Goal: Task Accomplishment & Management: Complete application form

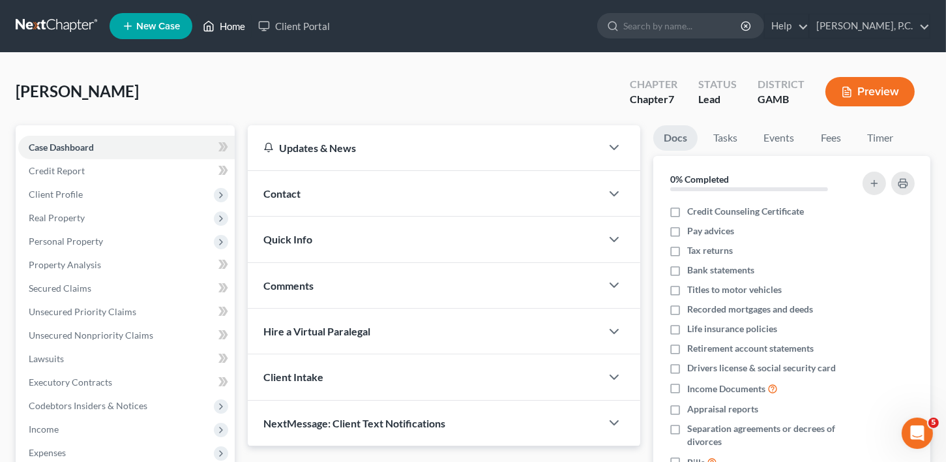
click at [227, 25] on link "Home" at bounding box center [223, 25] width 55 height 23
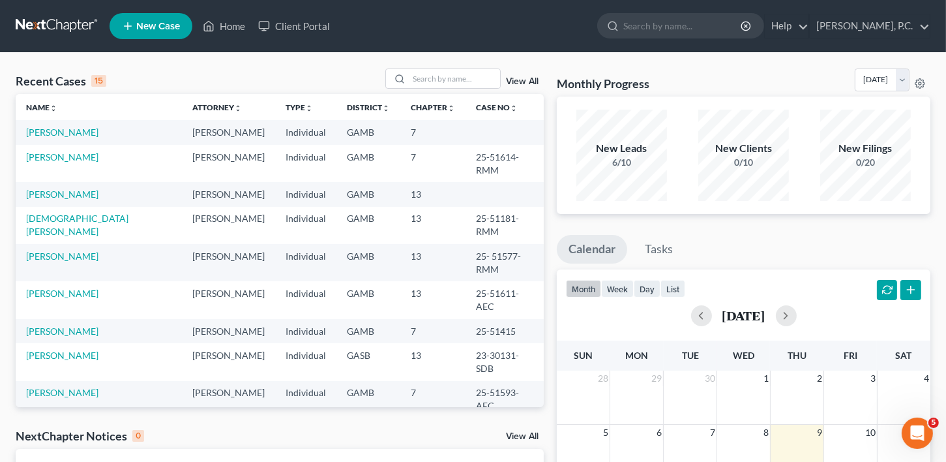
click at [84, 138] on td "[PERSON_NAME]" at bounding box center [99, 132] width 166 height 24
click at [76, 130] on link "[PERSON_NAME]" at bounding box center [62, 131] width 72 height 11
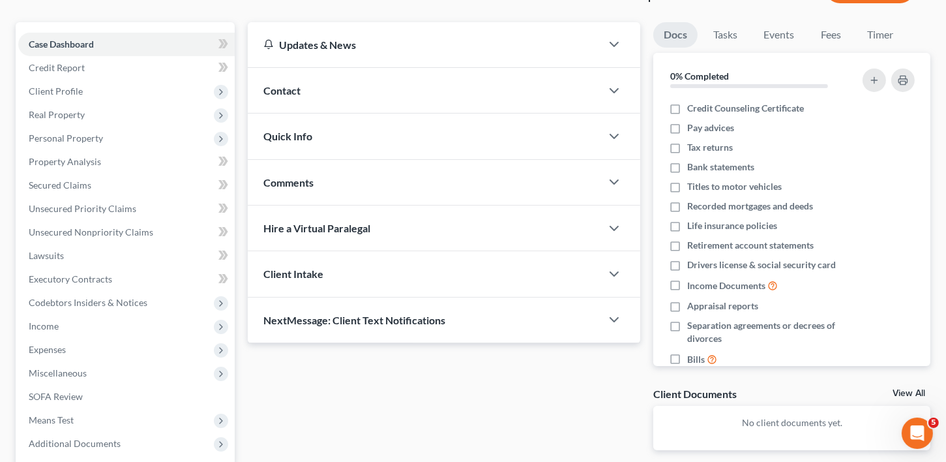
scroll to position [229, 0]
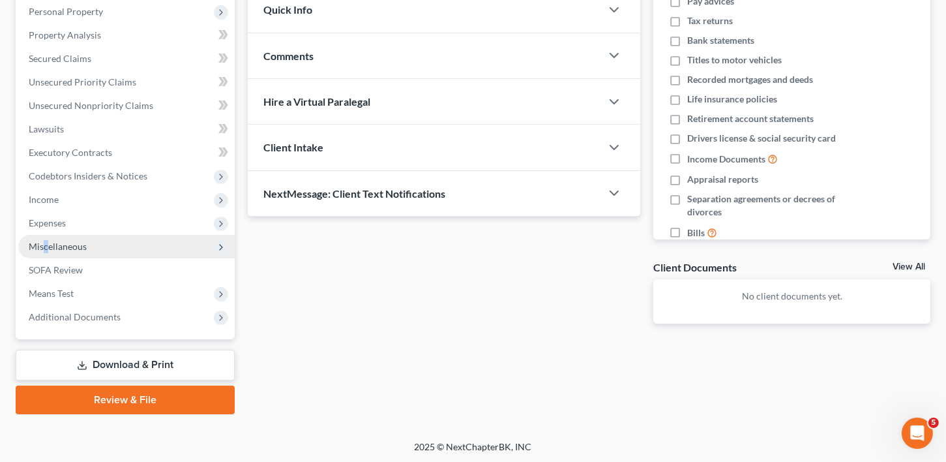
click at [46, 243] on span "Miscellaneous" at bounding box center [58, 246] width 58 height 11
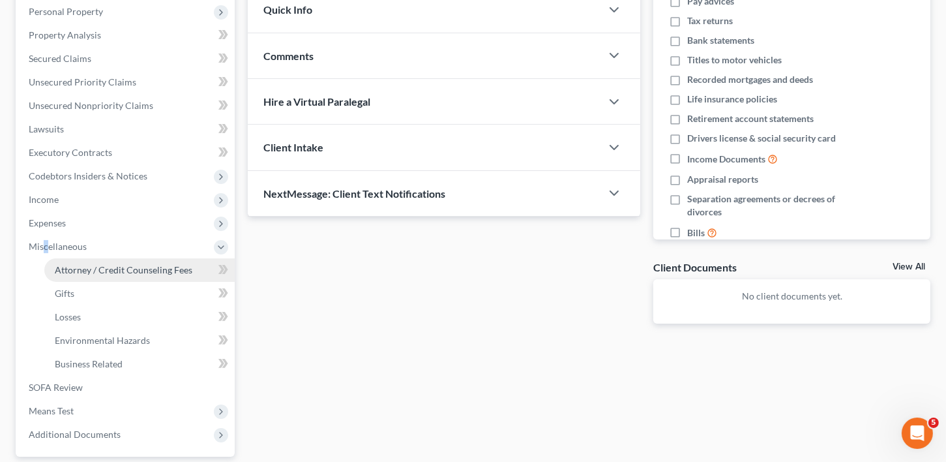
click at [75, 265] on span "Attorney / Credit Counseling Fees" at bounding box center [124, 269] width 138 height 11
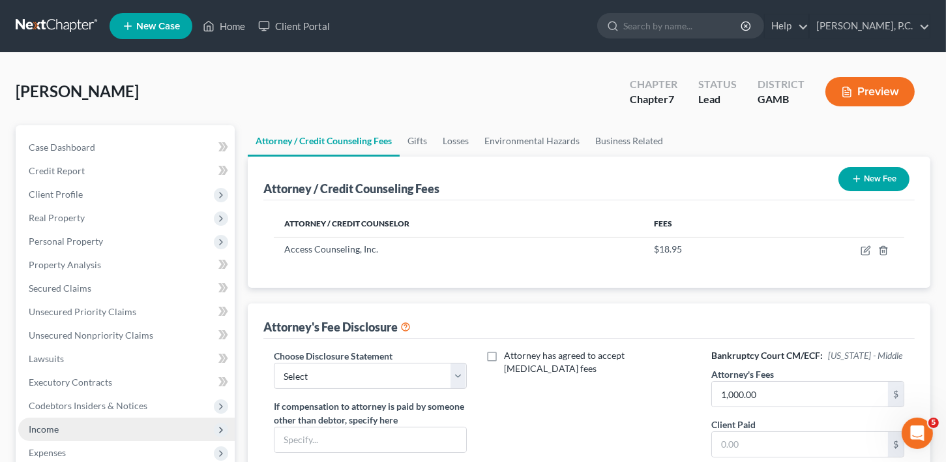
click at [38, 424] on span "Income" at bounding box center [44, 428] width 30 height 11
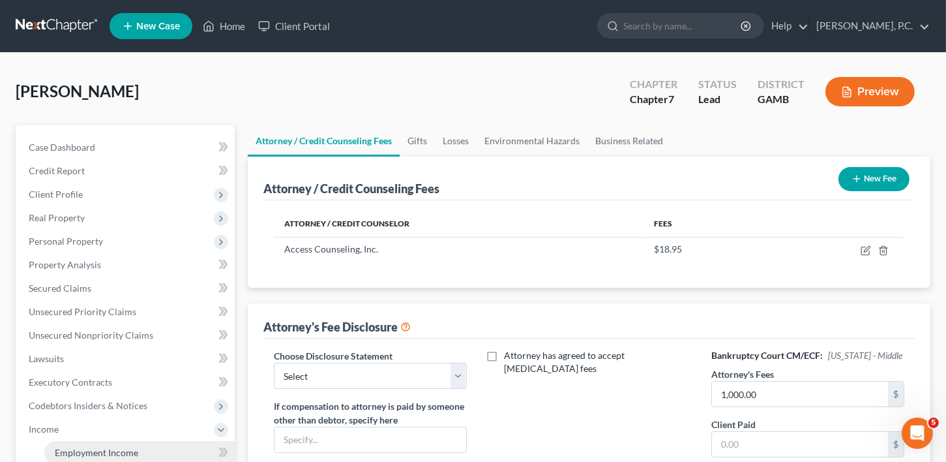
click at [67, 458] on link "Employment Income" at bounding box center [139, 452] width 190 height 23
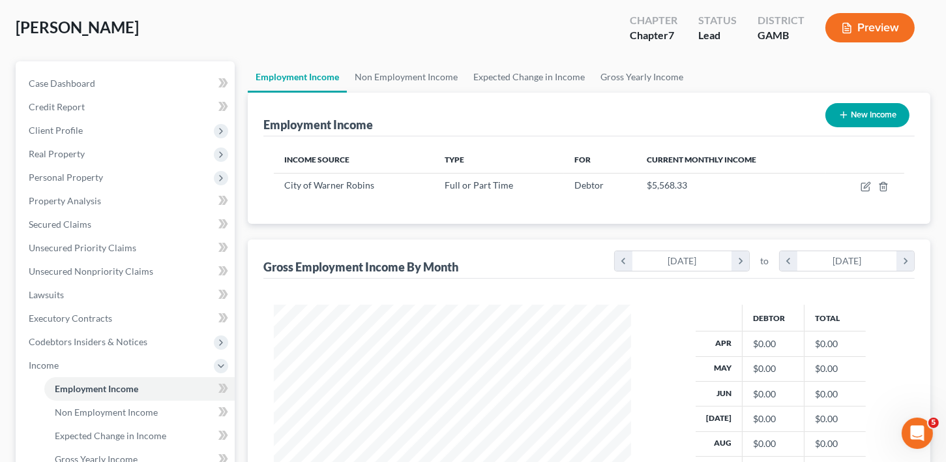
scroll to position [165, 0]
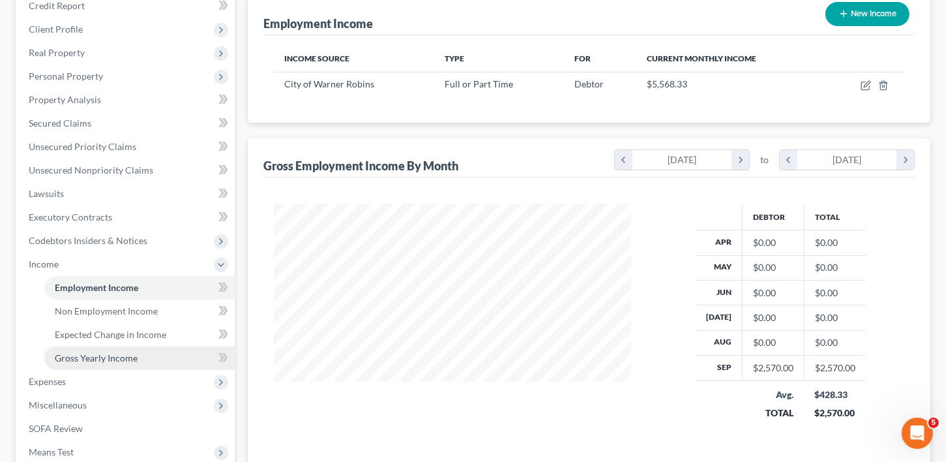
click at [76, 358] on span "Gross Yearly Income" at bounding box center [96, 357] width 83 height 11
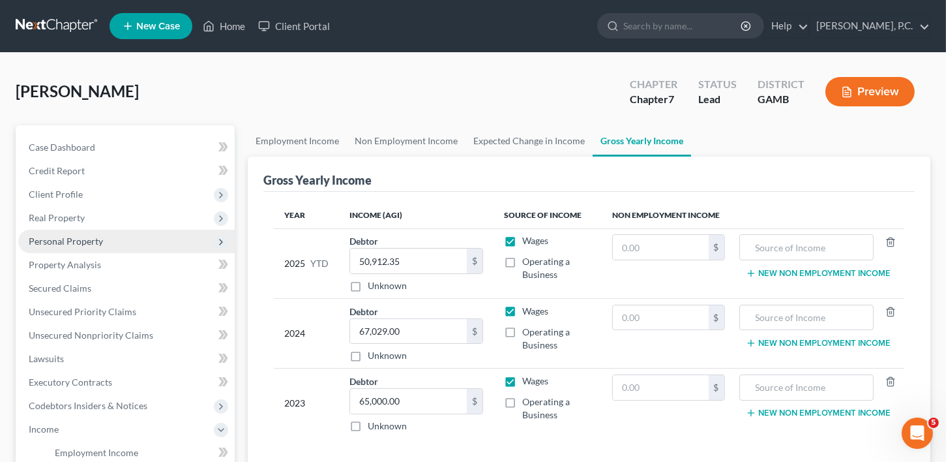
click at [71, 250] on span "Personal Property" at bounding box center [126, 240] width 216 height 23
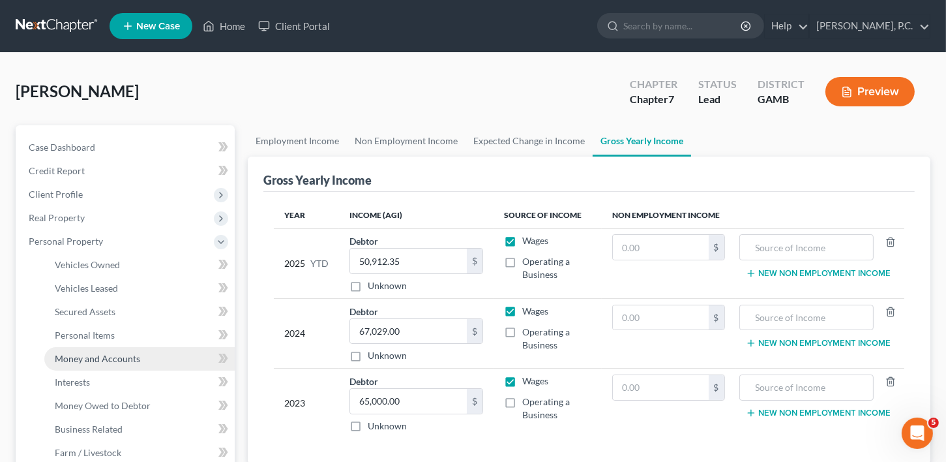
click at [77, 357] on span "Money and Accounts" at bounding box center [97, 358] width 85 height 11
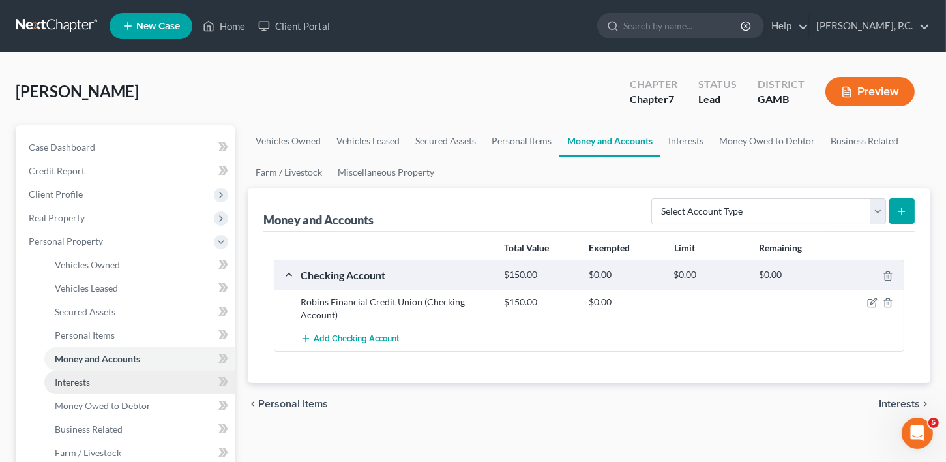
click at [75, 382] on span "Interests" at bounding box center [72, 381] width 35 height 11
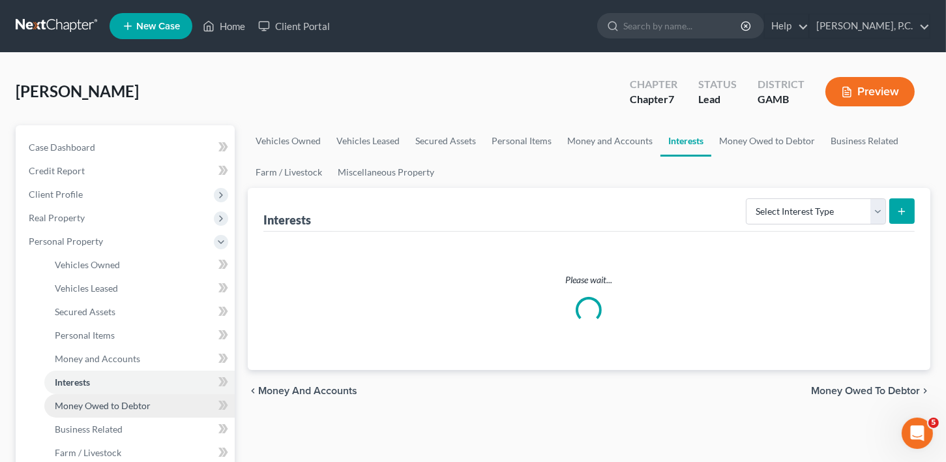
click at [84, 414] on link "Money Owed to Debtor" at bounding box center [139, 405] width 190 height 23
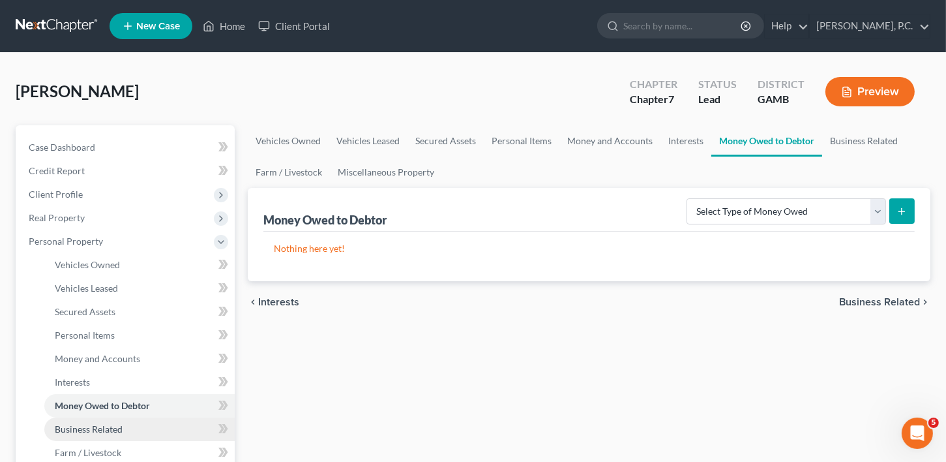
click at [90, 429] on span "Business Related" at bounding box center [89, 428] width 68 height 11
